Goal: Transaction & Acquisition: Subscribe to service/newsletter

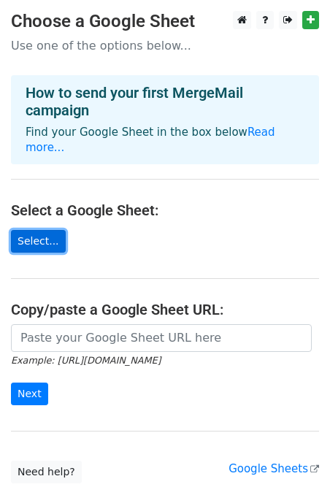
click at [53, 230] on link "Select..." at bounding box center [38, 241] width 55 height 23
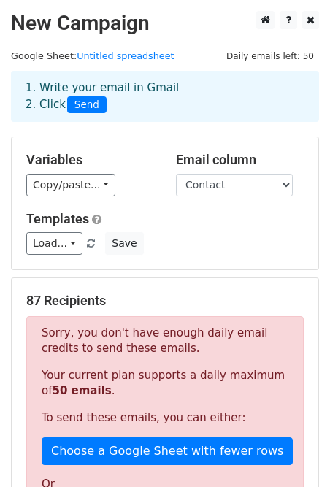
click at [88, 197] on div "Variables Copy/paste... {{Person Name}} {{Contact}} Email column Person Name Co…" at bounding box center [165, 203] width 307 height 132
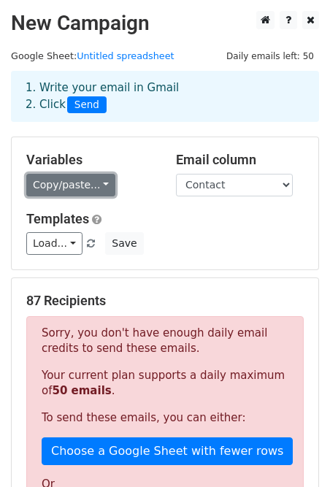
click at [95, 183] on link "Copy/paste..." at bounding box center [70, 185] width 89 height 23
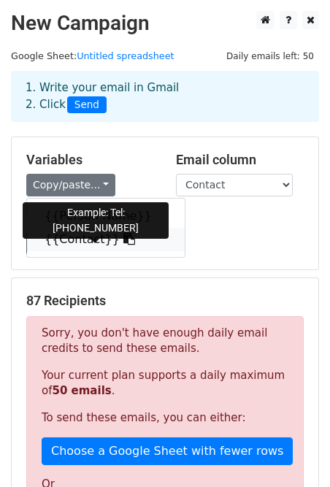
click at [124, 237] on icon at bounding box center [130, 239] width 12 height 12
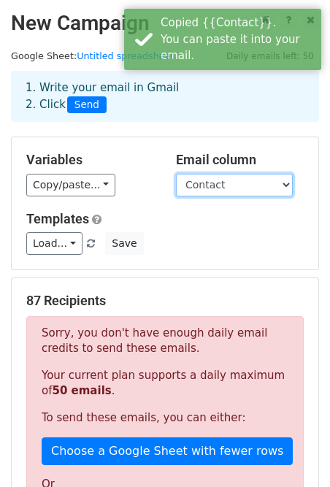
click at [270, 183] on select "Person Name Contact" at bounding box center [234, 185] width 117 height 23
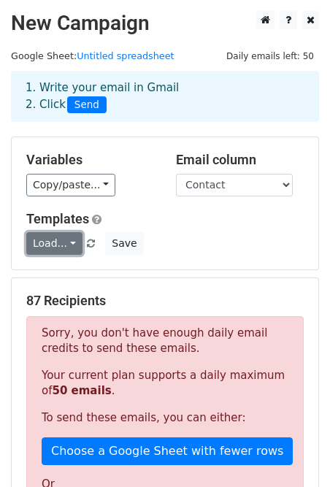
click at [72, 251] on link "Load..." at bounding box center [54, 243] width 56 height 23
click at [188, 210] on div "Variables Copy/paste... {{Person Name}} {{Contact}} Email column Person Name Co…" at bounding box center [165, 203] width 307 height 132
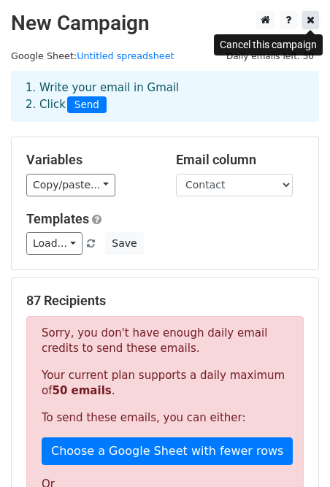
click at [312, 15] on icon at bounding box center [311, 20] width 8 height 10
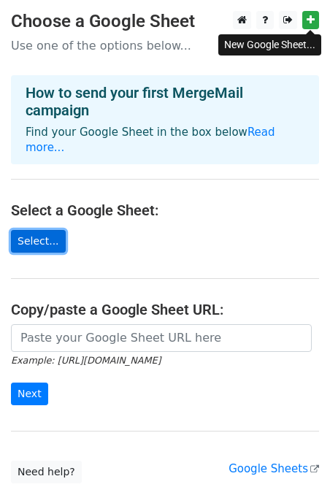
click at [52, 230] on link "Select..." at bounding box center [38, 241] width 55 height 23
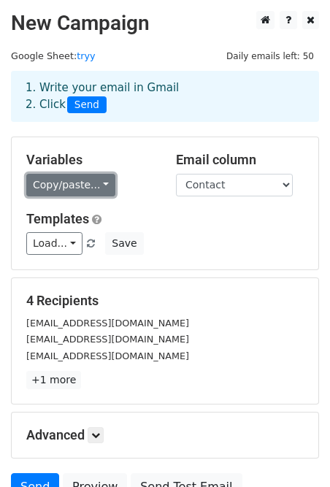
click at [92, 191] on link "Copy/paste..." at bounding box center [70, 185] width 89 height 23
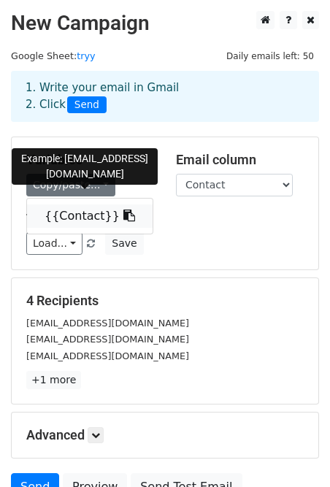
click at [95, 210] on link "{{Contact}}" at bounding box center [90, 216] width 126 height 23
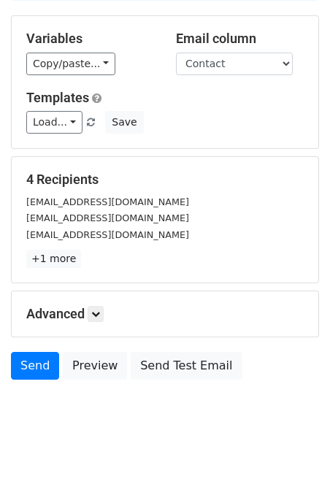
scroll to position [139, 0]
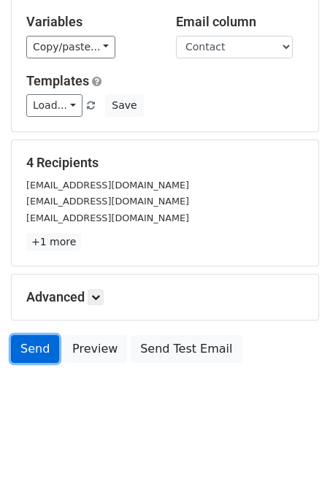
click at [36, 347] on link "Send" at bounding box center [35, 349] width 48 height 28
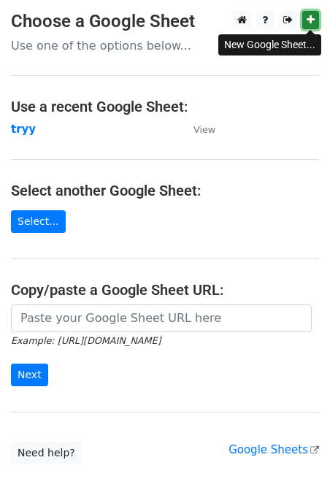
click at [312, 20] on icon at bounding box center [311, 20] width 8 height 10
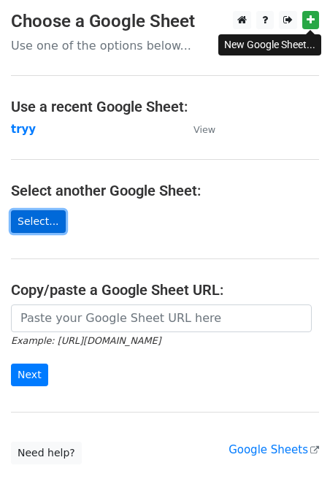
click at [45, 217] on link "Select..." at bounding box center [38, 221] width 55 height 23
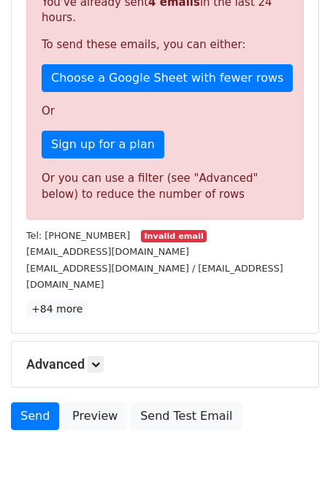
scroll to position [411, 0]
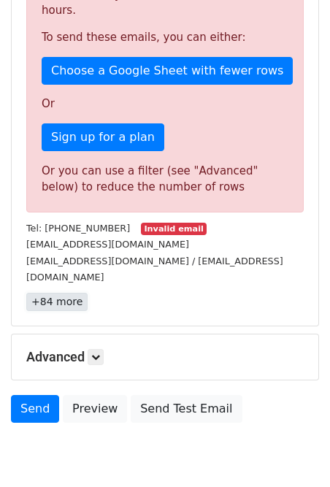
click at [56, 293] on link "+84 more" at bounding box center [56, 302] width 61 height 18
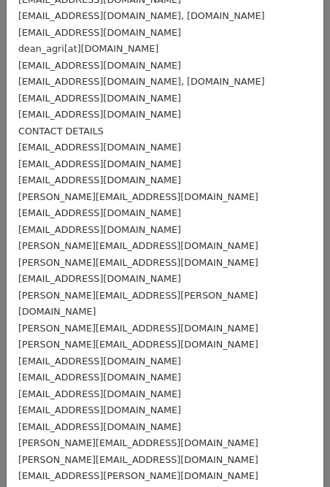
scroll to position [0, 0]
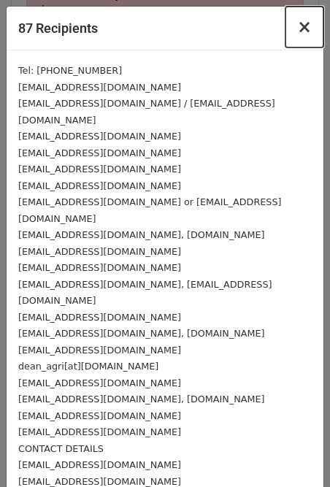
click at [303, 27] on span "×" at bounding box center [304, 27] width 15 height 20
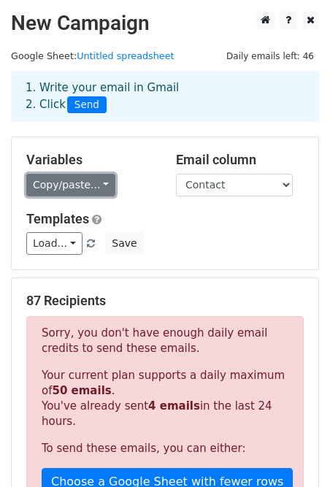
click at [101, 194] on link "Copy/paste..." at bounding box center [70, 185] width 89 height 23
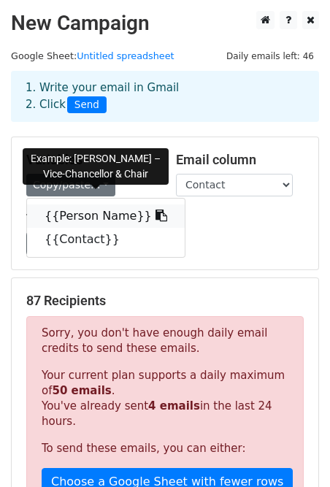
click at [107, 224] on link "{{Person Name}}" at bounding box center [106, 216] width 158 height 23
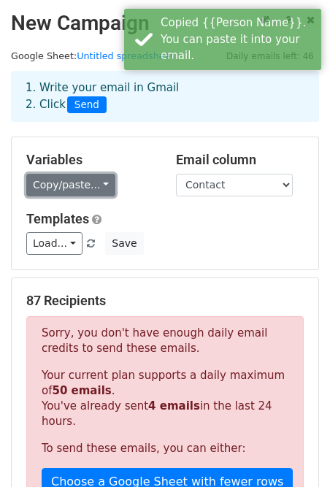
click at [99, 183] on link "Copy/paste..." at bounding box center [70, 185] width 89 height 23
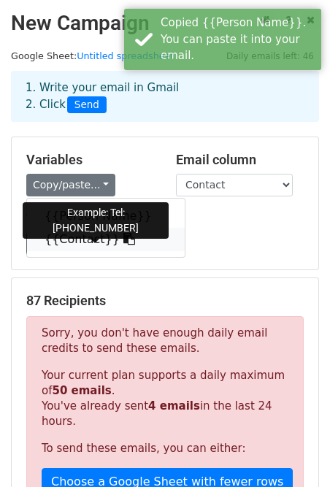
click at [118, 240] on link "{{Contact}}" at bounding box center [106, 239] width 158 height 23
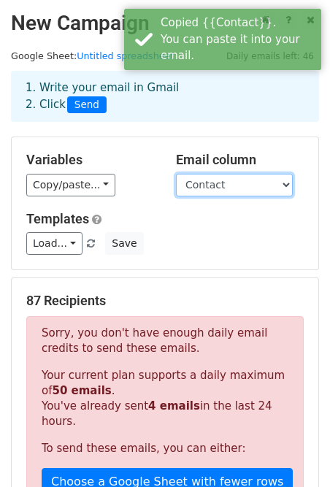
click at [269, 181] on select "Person Name Contact" at bounding box center [234, 185] width 117 height 23
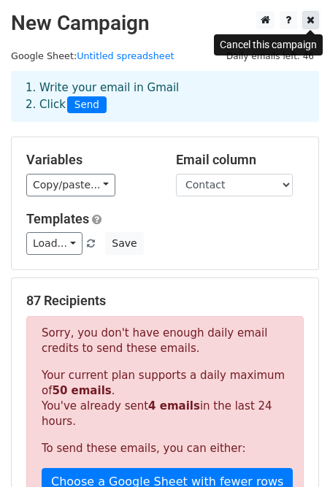
click at [307, 24] on icon at bounding box center [311, 20] width 8 height 10
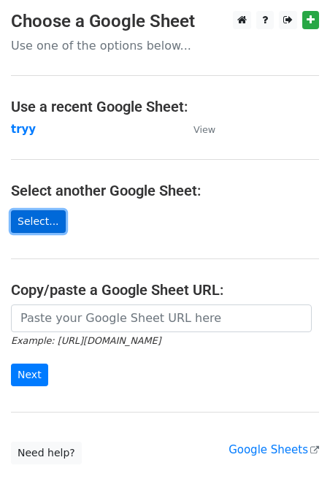
click at [39, 223] on link "Select..." at bounding box center [38, 221] width 55 height 23
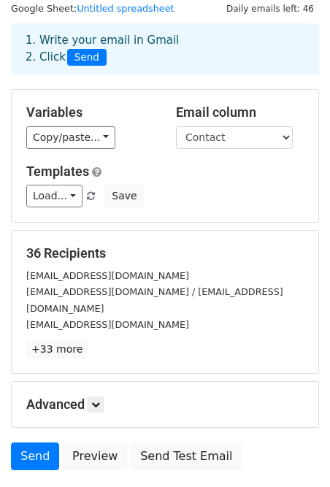
scroll to position [139, 0]
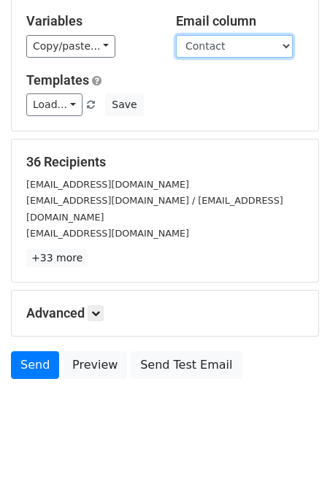
click at [243, 39] on select "Person Name Contact" at bounding box center [234, 46] width 117 height 23
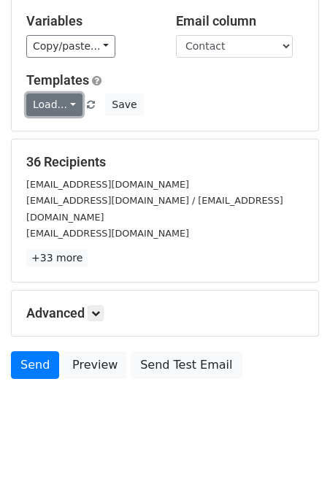
click at [64, 103] on link "Load..." at bounding box center [54, 105] width 56 height 23
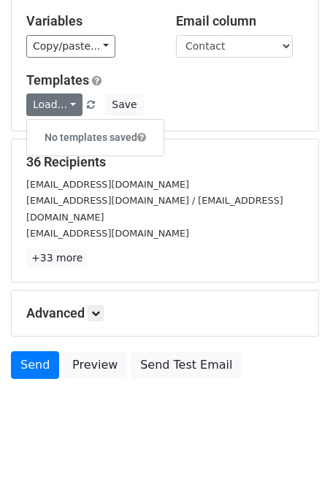
click at [88, 142] on h6 "No templates saved" at bounding box center [95, 138] width 137 height 24
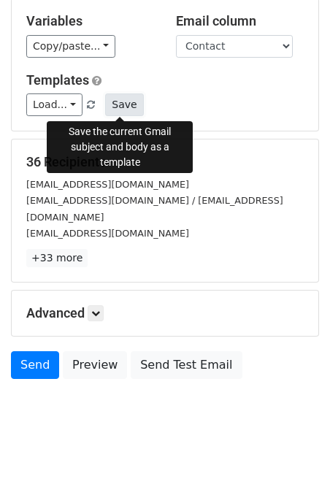
click at [115, 107] on button "Save" at bounding box center [124, 105] width 38 height 23
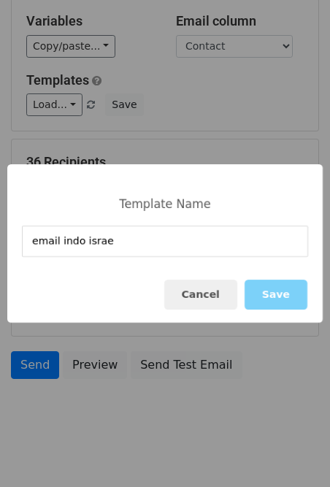
type input "email indo israel"
click at [296, 293] on button "Save" at bounding box center [276, 295] width 63 height 30
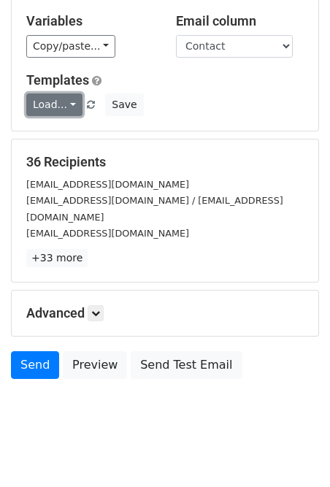
click at [63, 104] on link "Load..." at bounding box center [54, 105] width 56 height 23
click at [180, 109] on div "Load... email indo israel Save" at bounding box center [165, 105] width 300 height 23
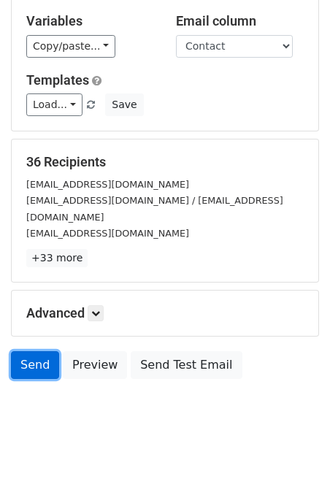
click at [34, 352] on link "Send" at bounding box center [35, 366] width 48 height 28
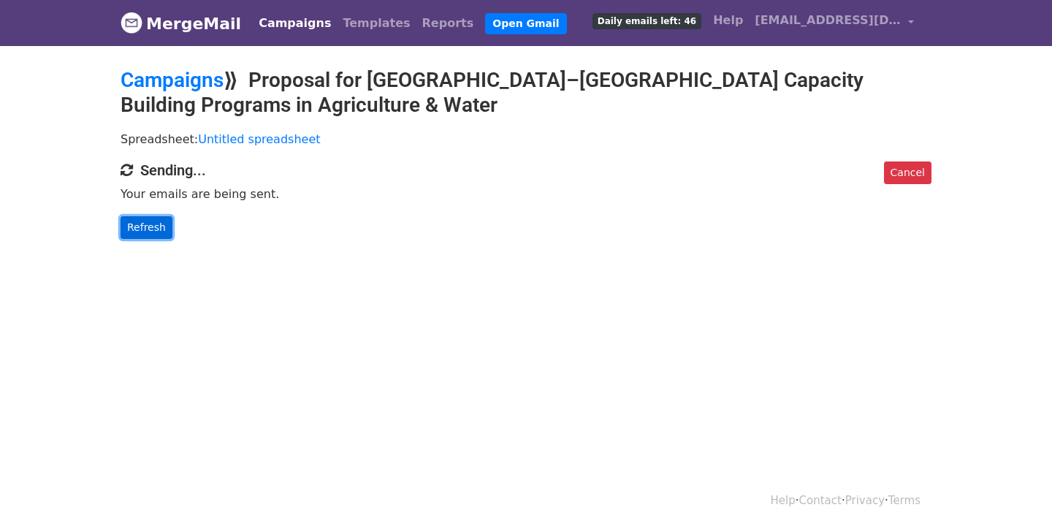
click at [141, 229] on link "Refresh" at bounding box center [147, 227] width 52 height 23
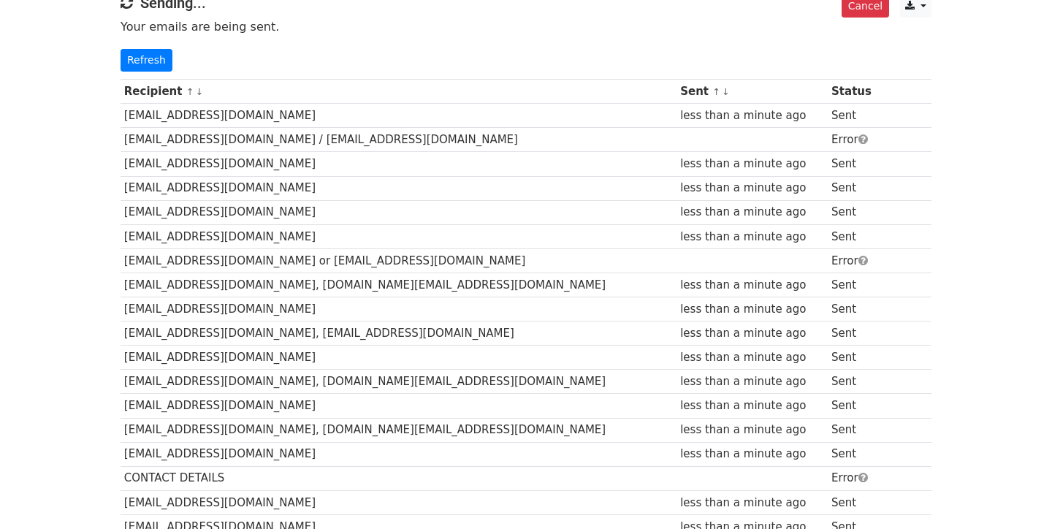
scroll to position [165, 0]
